Goal: Find specific page/section: Find specific page/section

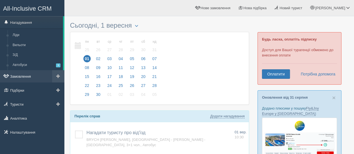
click at [31, 75] on link "Замовлення" at bounding box center [32, 76] width 64 height 12
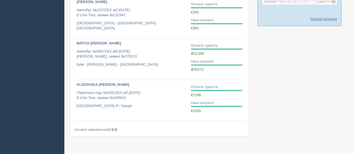
scroll to position [286, 0]
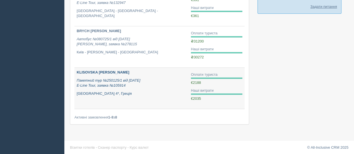
click at [111, 71] on b "KLISOVSKA [PERSON_NAME]" at bounding box center [103, 72] width 53 height 4
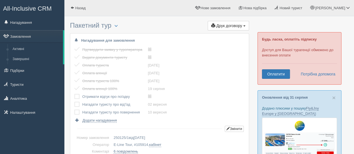
drag, startPoint x: 22, startPoint y: 9, endPoint x: 36, endPoint y: 2, distance: 16.4
click at [22, 10] on span "All-Inclusive CRM" at bounding box center [27, 8] width 49 height 7
